Goal: Information Seeking & Learning: Check status

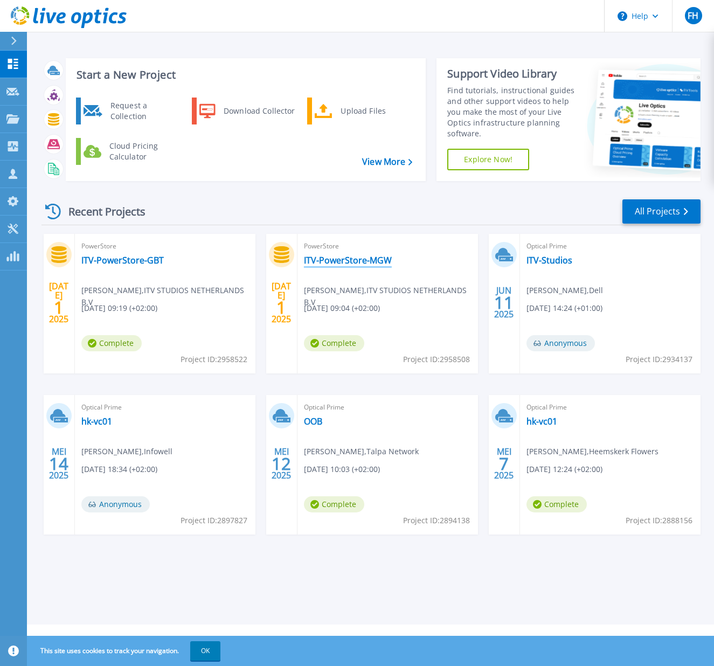
click at [377, 263] on link "ITV-PowerStore-MGW" at bounding box center [348, 260] width 88 height 11
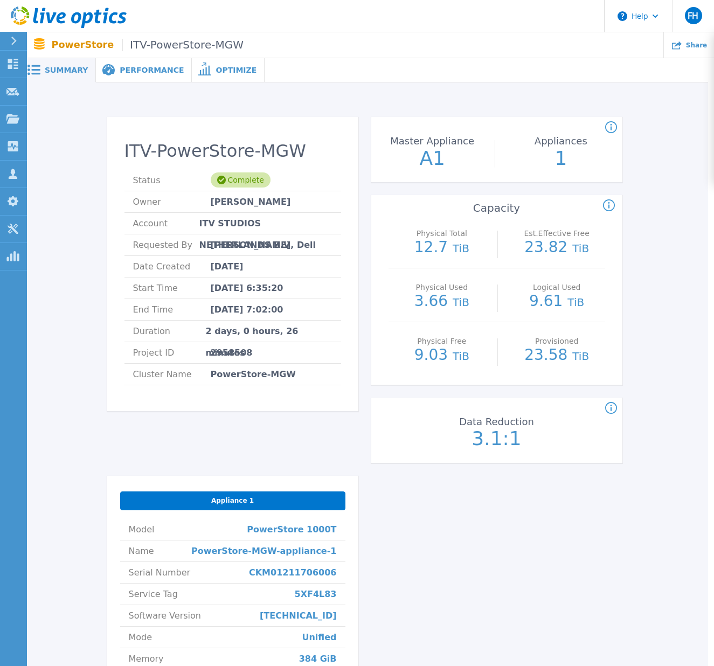
scroll to position [0, 3]
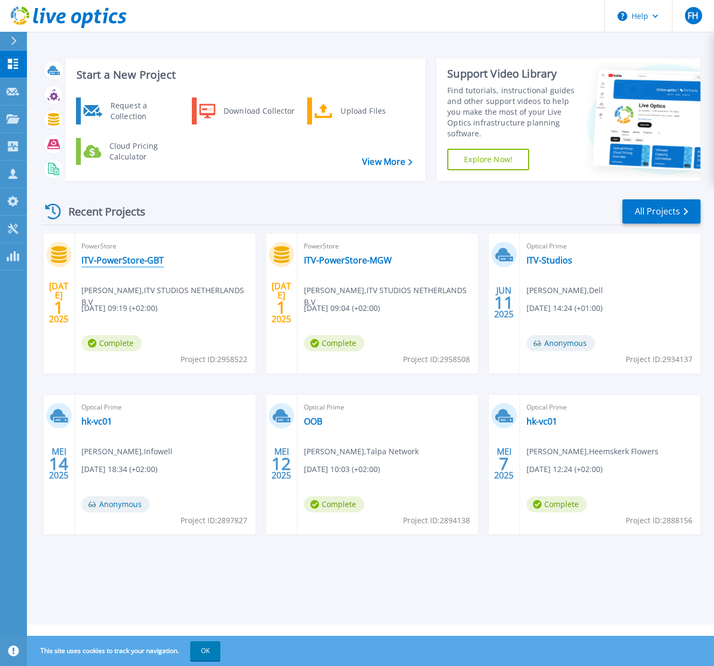
click at [140, 263] on link "ITV-PowerStore-GBT" at bounding box center [122, 260] width 82 height 11
click at [356, 263] on link "ITV-PowerStore-MGW" at bounding box center [348, 260] width 88 height 11
